Goal: Find specific page/section: Find specific page/section

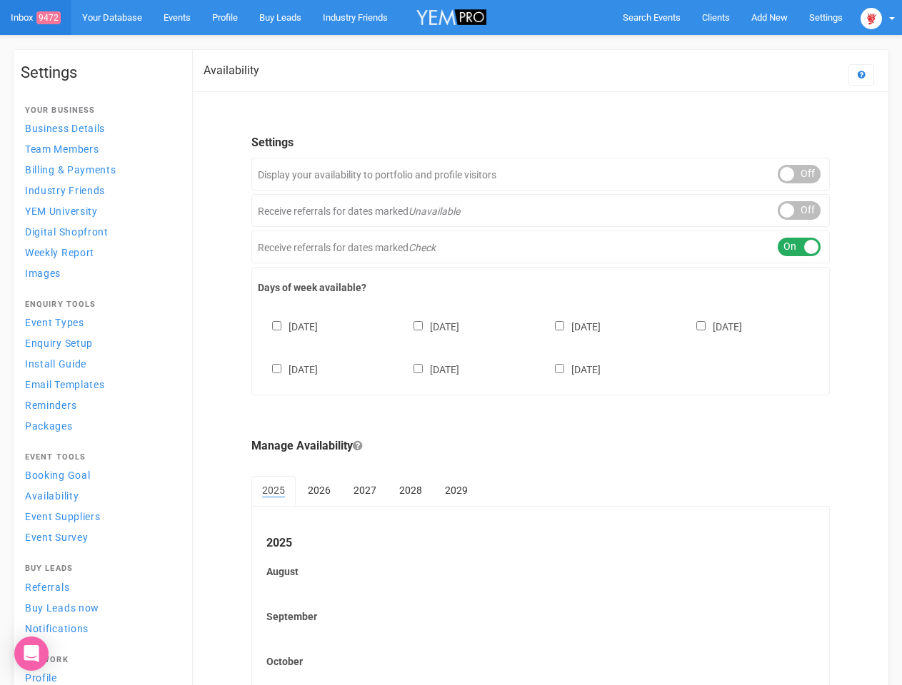
click at [451, 343] on div "[DATE] [DATE] [DATE] [DATE] [DATE] [DATE] [DATE]" at bounding box center [541, 341] width 566 height 86
click at [651, 17] on span "Search Events" at bounding box center [652, 17] width 58 height 11
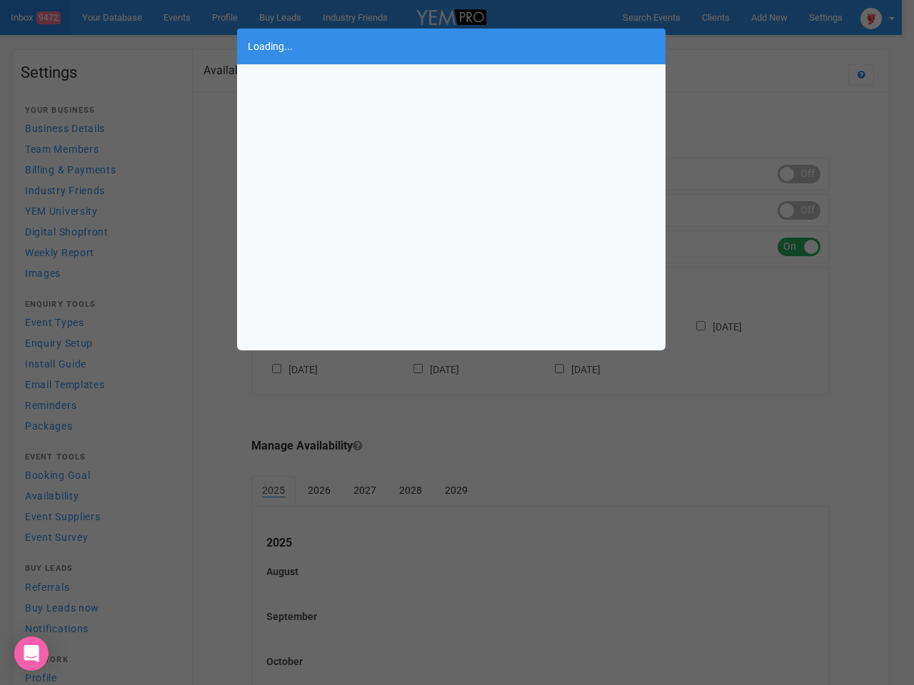
click at [769, 17] on div "Loading..." at bounding box center [457, 342] width 914 height 685
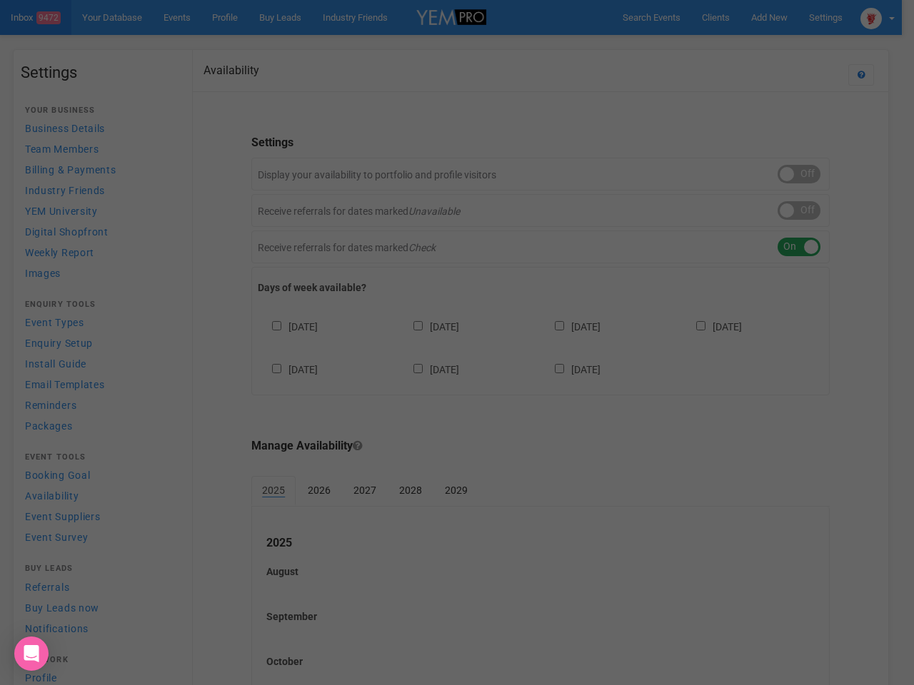
click at [736, 46] on div "Loading..." at bounding box center [457, 342] width 914 height 685
click at [878, 17] on div "Loading..." at bounding box center [457, 342] width 914 height 685
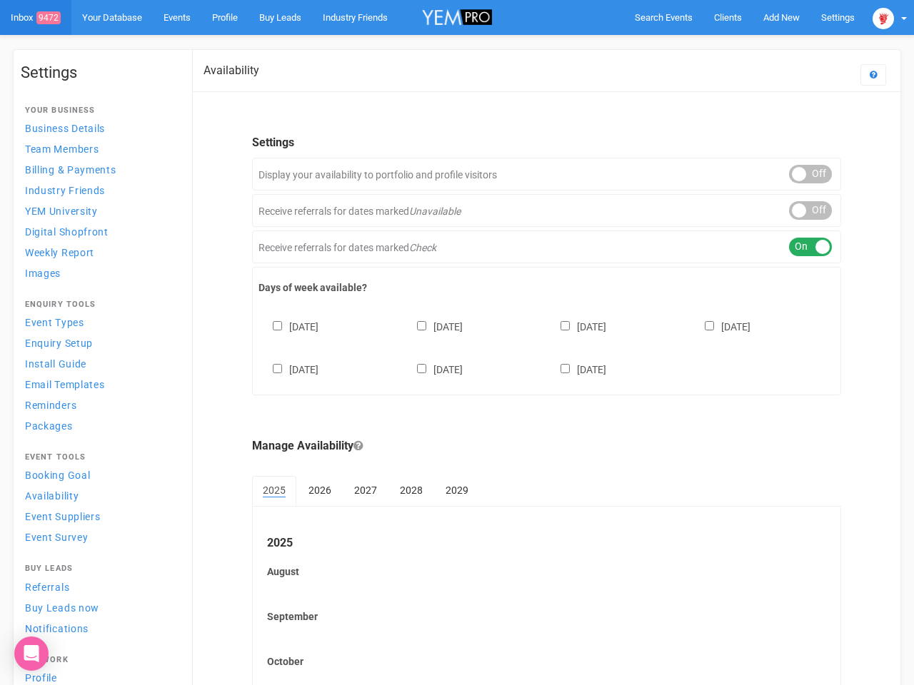
click at [799, 174] on div "ON OFF" at bounding box center [810, 174] width 43 height 19
click at [799, 211] on div "ON OFF" at bounding box center [810, 210] width 43 height 19
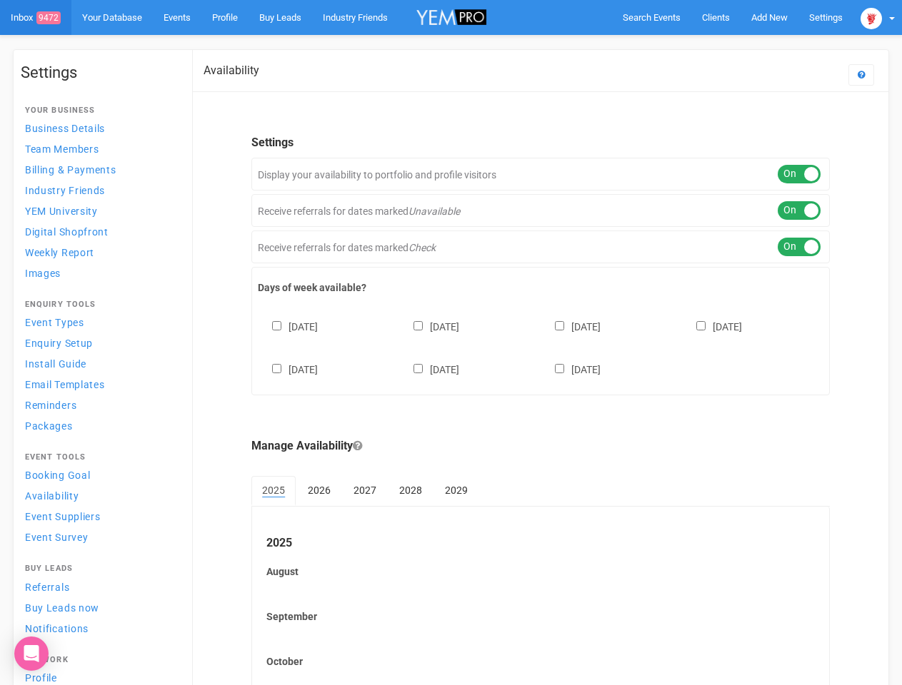
click at [799, 247] on div "ON OFF" at bounding box center [799, 247] width 43 height 19
click at [541, 346] on div "[DATE] [DATE] [DATE] [DATE] [DATE] [DATE] [DATE]" at bounding box center [541, 341] width 566 height 86
